Goal: Information Seeking & Learning: Learn about a topic

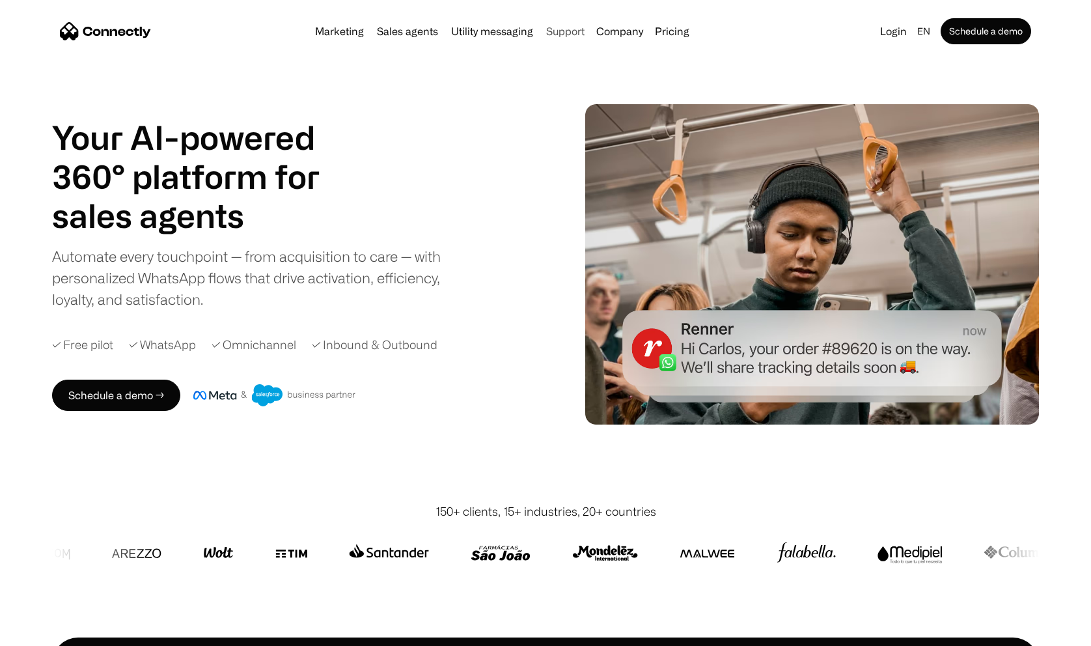
click at [569, 33] on link "Support" at bounding box center [565, 31] width 49 height 10
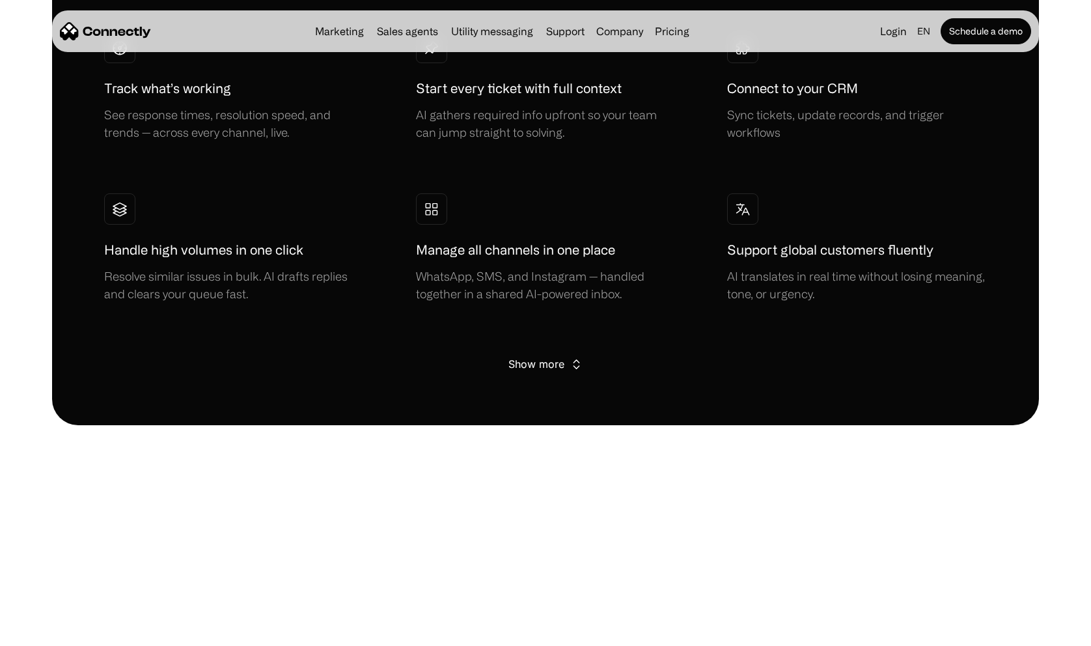
scroll to position [2415, 0]
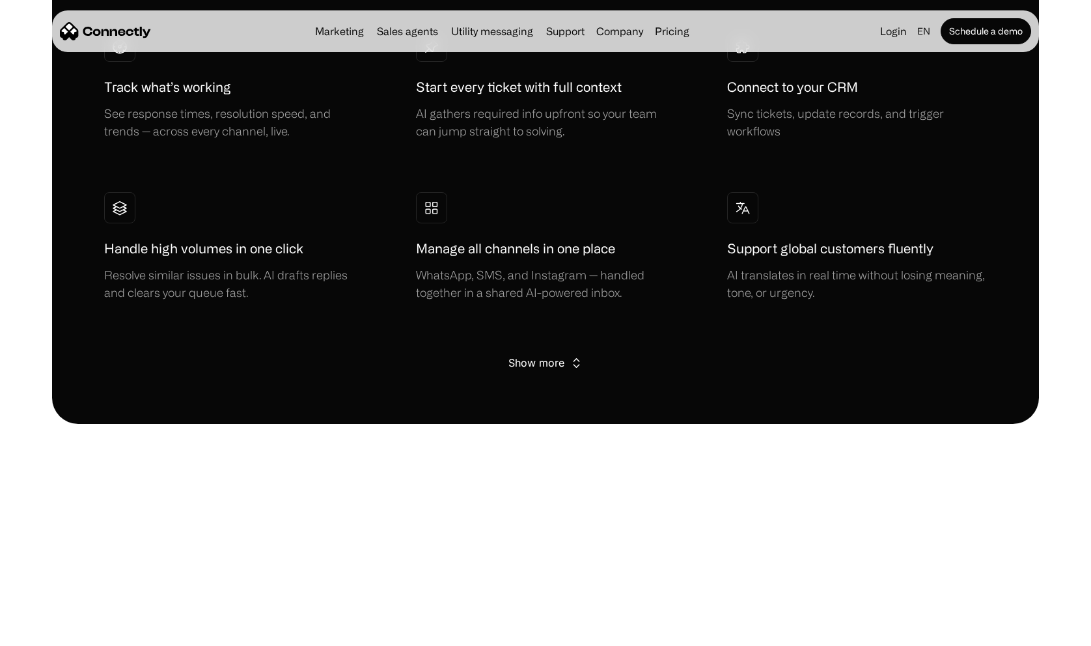
click at [480, 266] on div "WhatsApp, SMS, and Instagram — handled together in a shared AI-powered inbox." at bounding box center [546, 283] width 260 height 35
click at [534, 359] on div "Show more" at bounding box center [536, 362] width 56 height 18
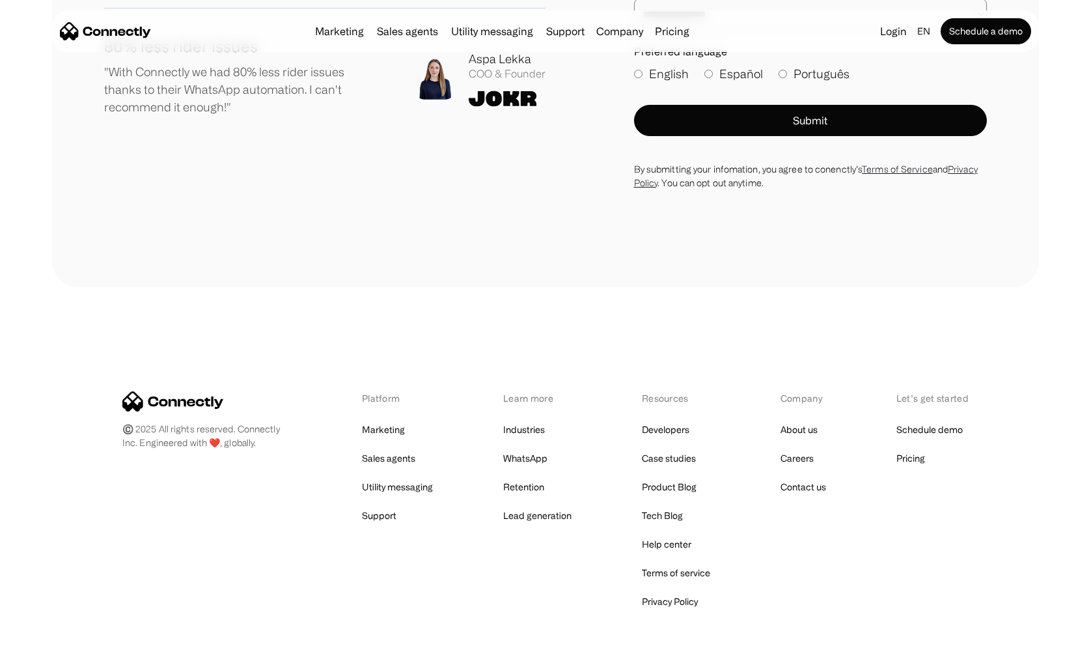
scroll to position [5149, 0]
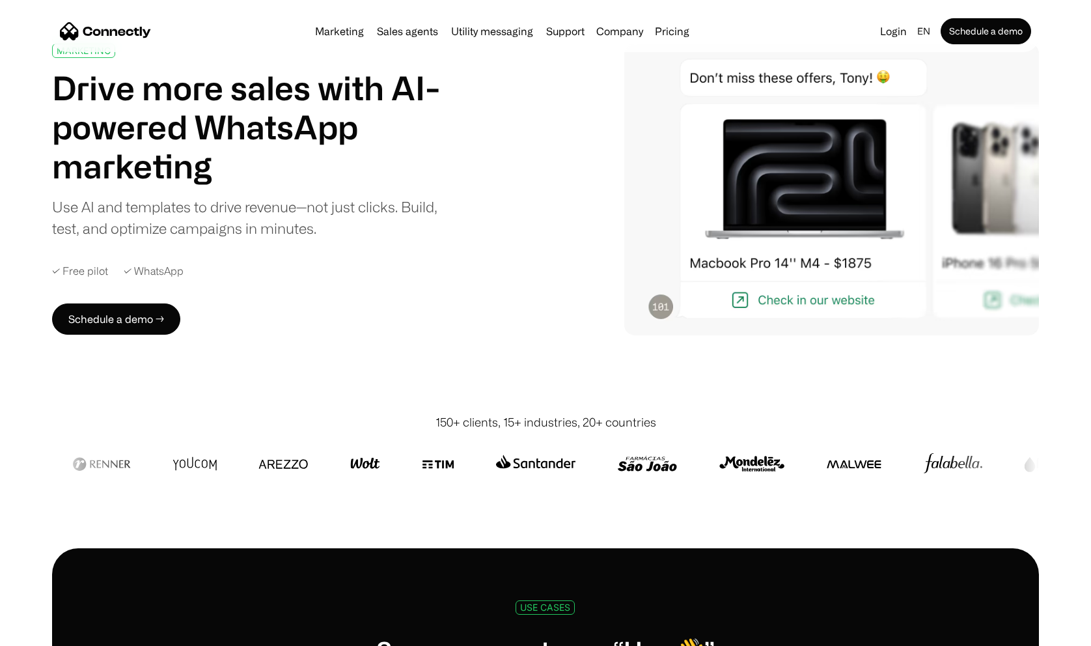
scroll to position [86, 0]
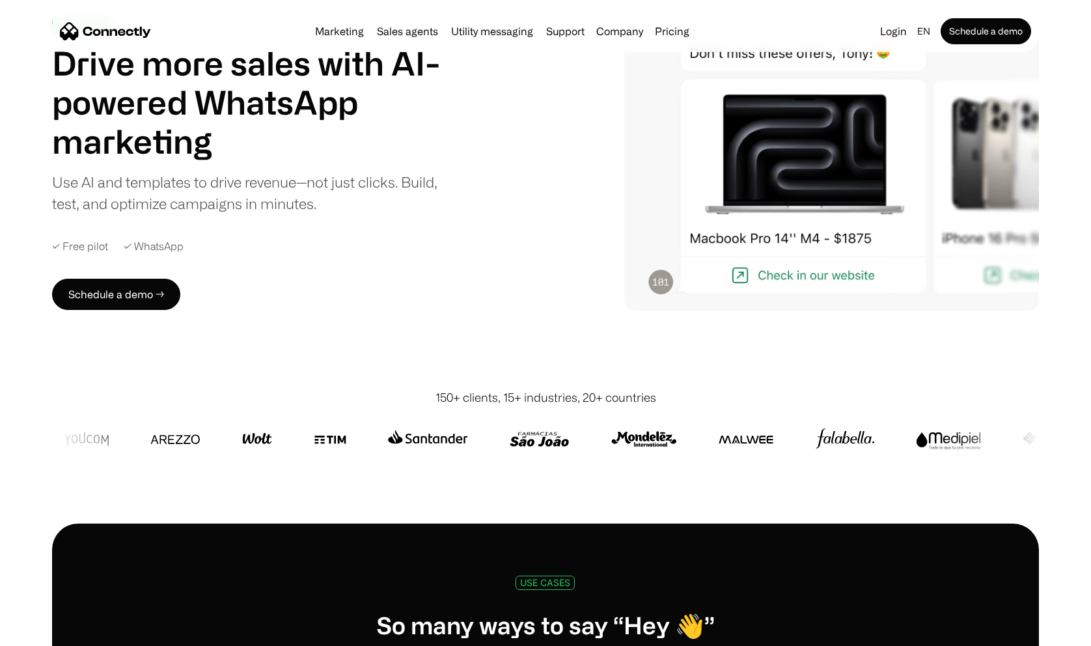
click at [152, 251] on div "✓ WhatsApp" at bounding box center [154, 246] width 60 height 12
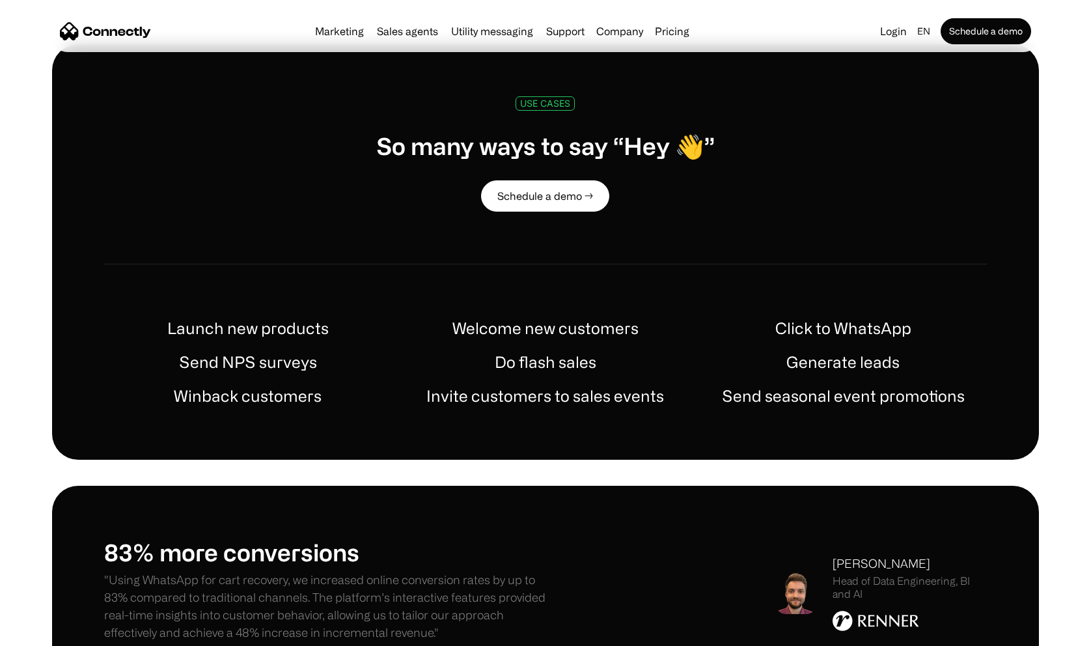
scroll to position [566, 0]
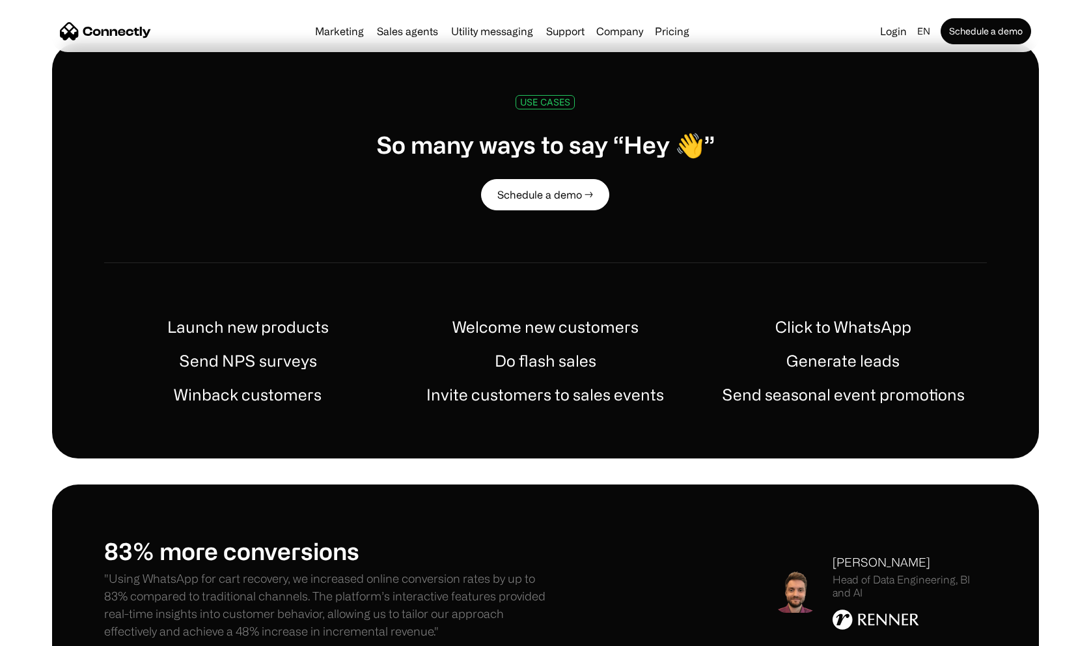
click at [532, 326] on h1 "Welcome new customers" at bounding box center [545, 326] width 186 height 23
click at [523, 377] on div "Launch new products Welcome new customers Click to WhatsApp Send NPS surveys Do…" at bounding box center [545, 360] width 883 height 91
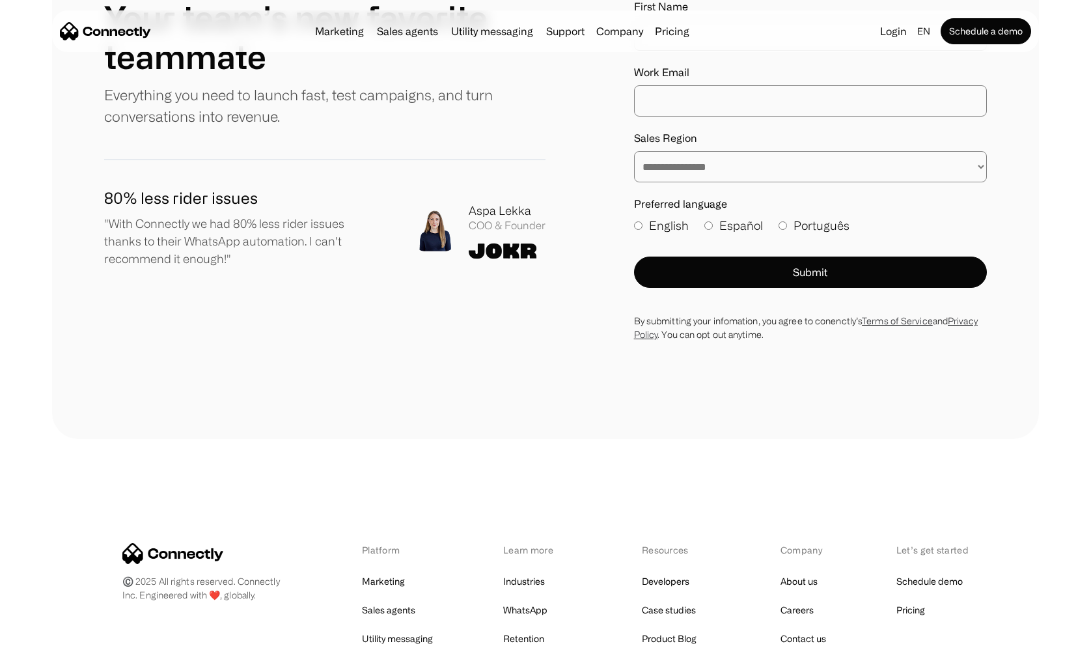
scroll to position [4534, 0]
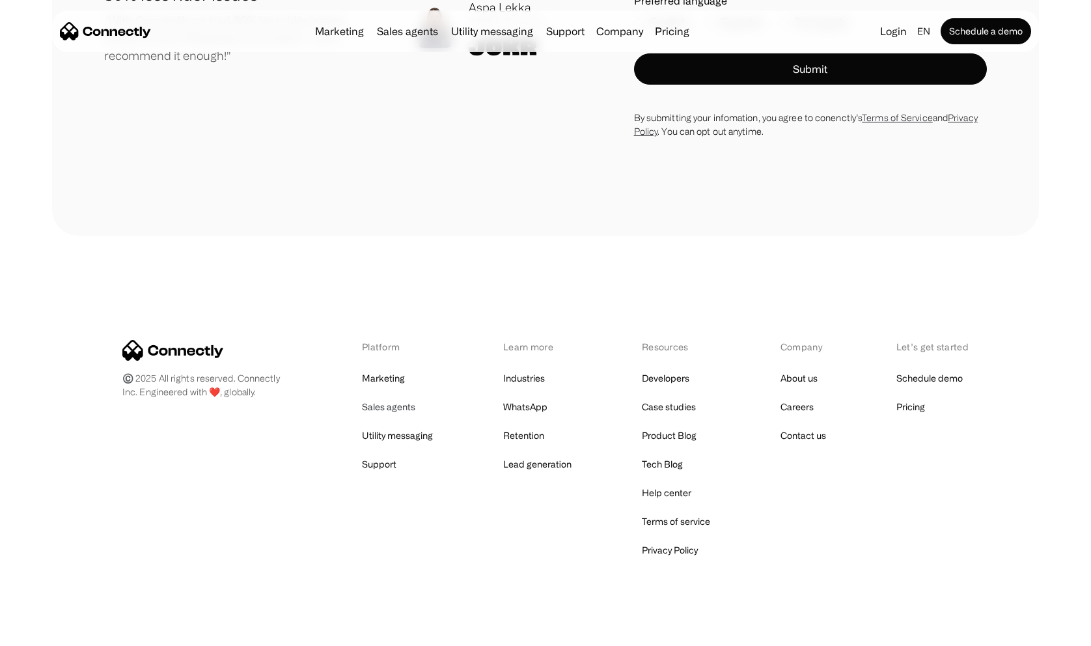
click at [404, 398] on link "Sales agents" at bounding box center [388, 407] width 53 height 18
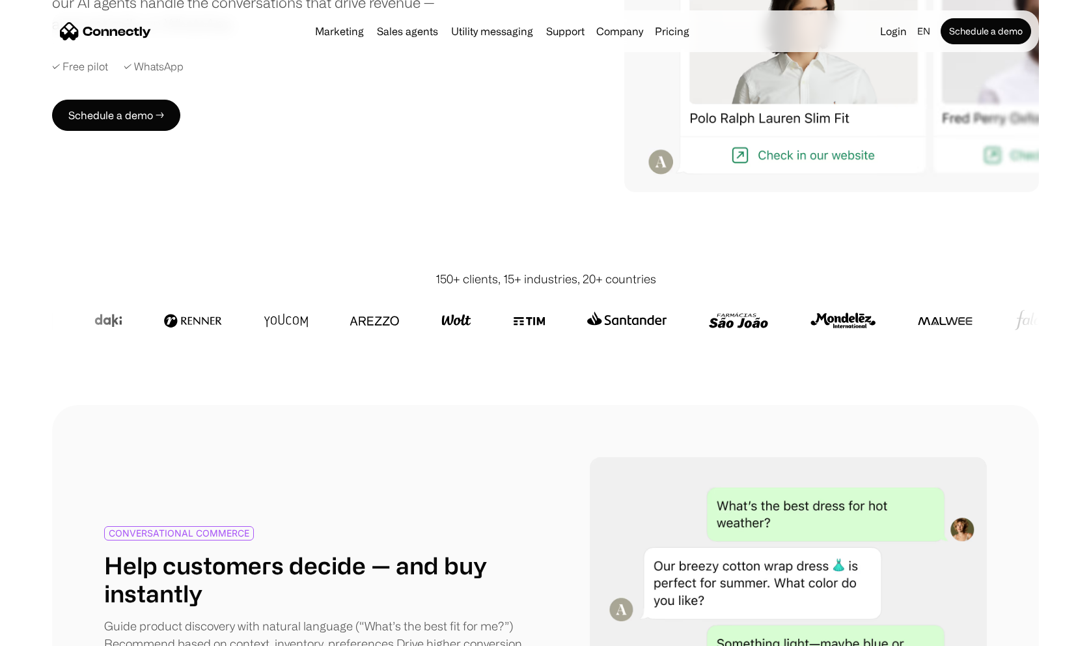
scroll to position [311, 0]
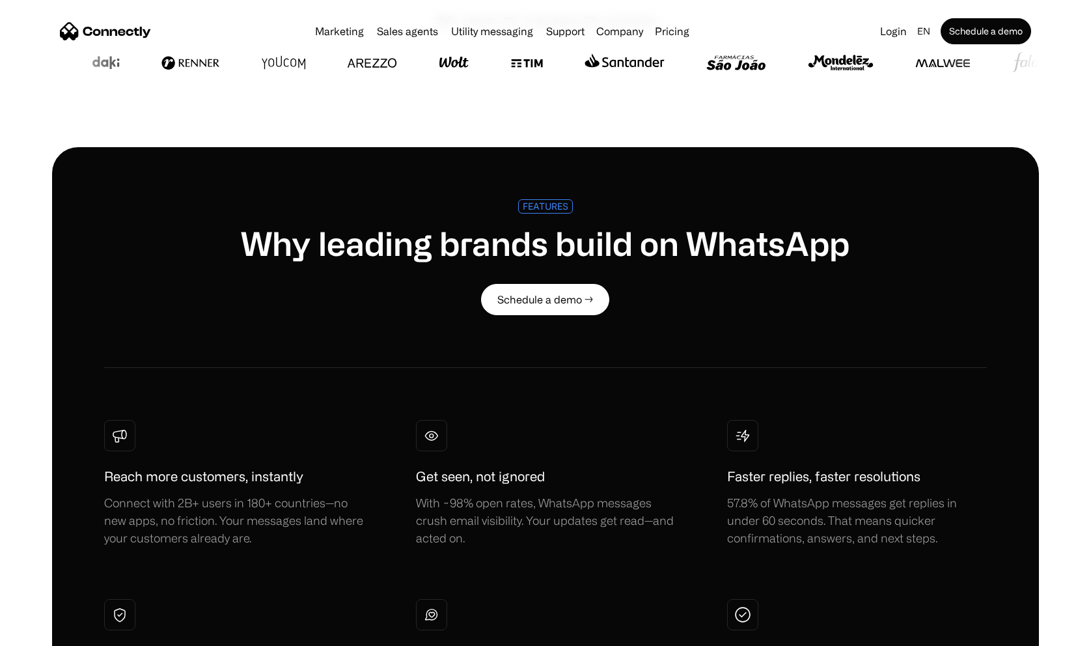
scroll to position [647, 0]
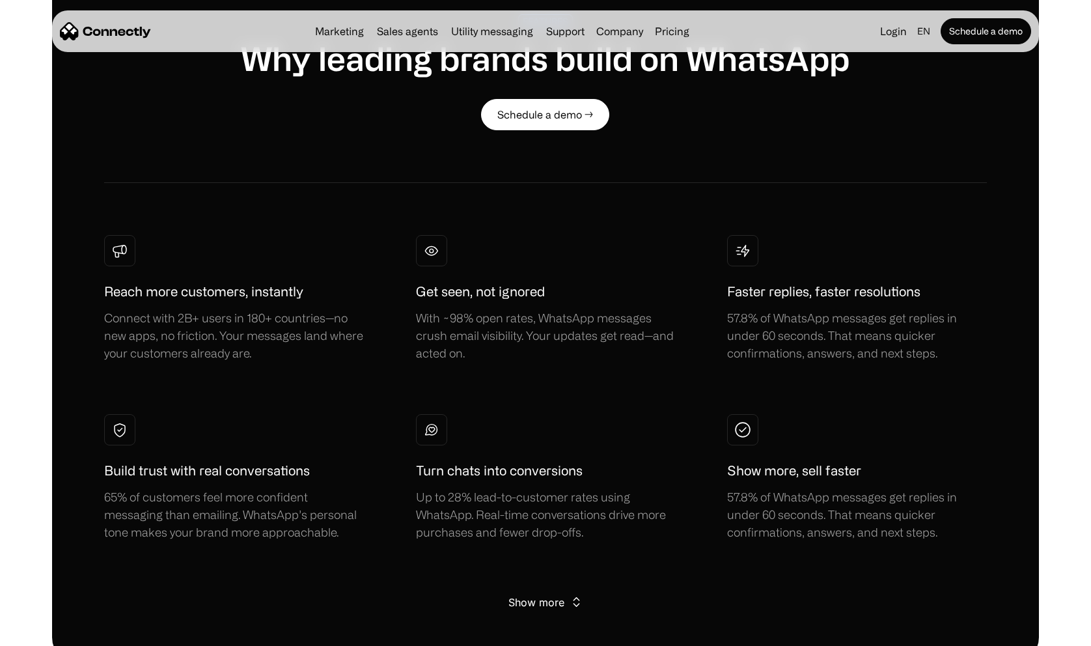
click at [521, 326] on div "With ~98% open rates, WhatsApp messages crush email visibility. Your updates ge…" at bounding box center [546, 335] width 260 height 53
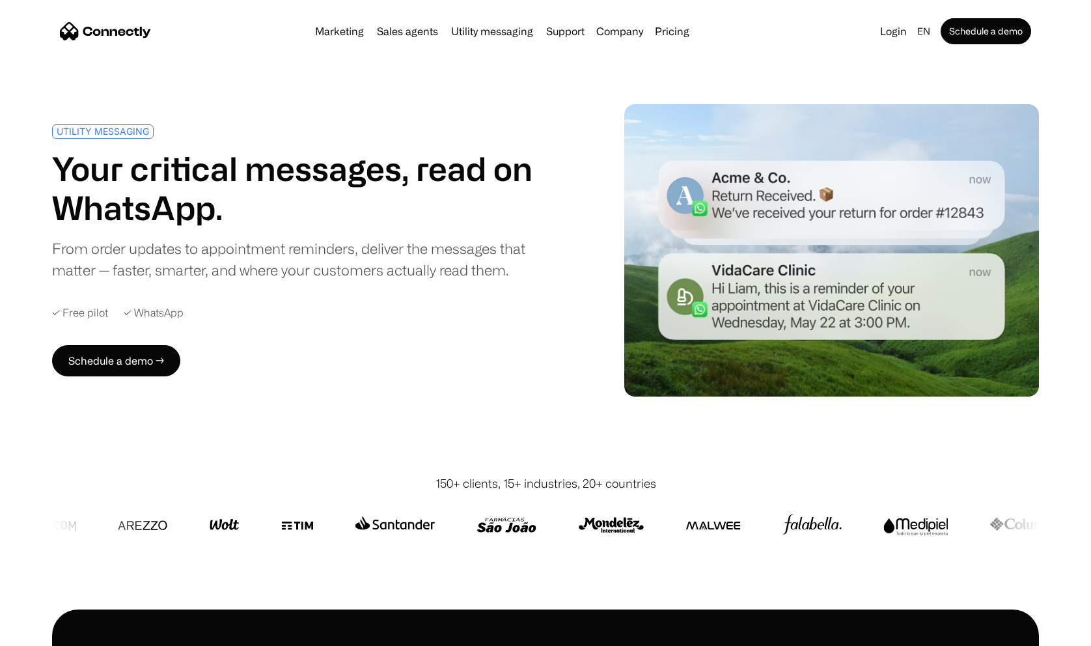
click at [599, 219] on div "UTILITY MESSAGING Your critical messages, read on WhatsApp. From order updates …" at bounding box center [545, 250] width 987 height 292
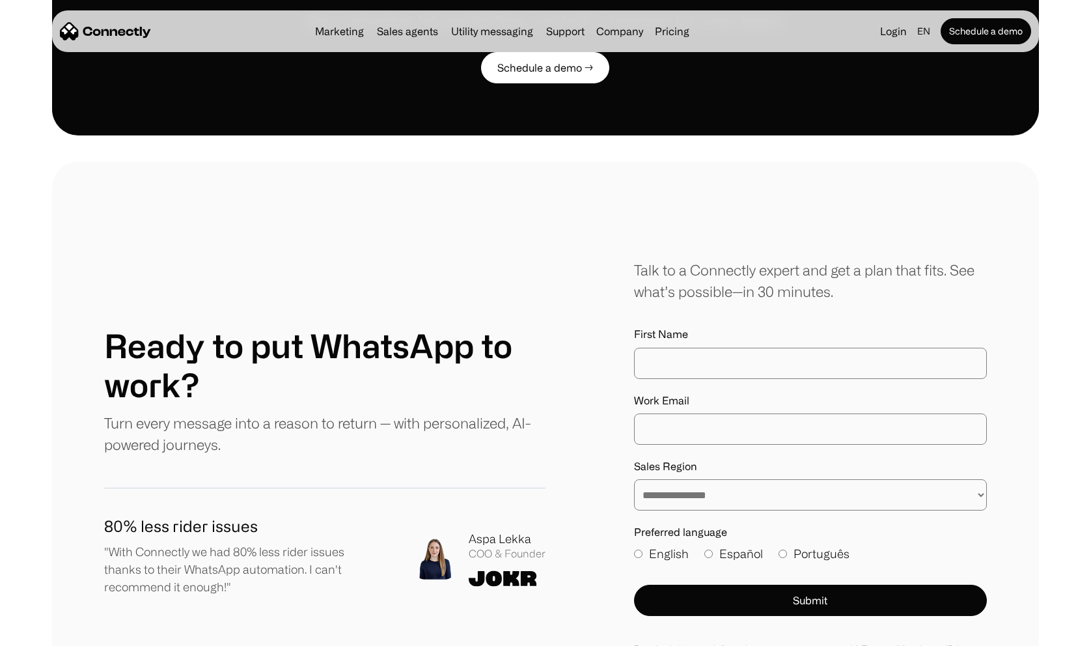
scroll to position [3541, 0]
